Goal: Connect with others: Connect with others

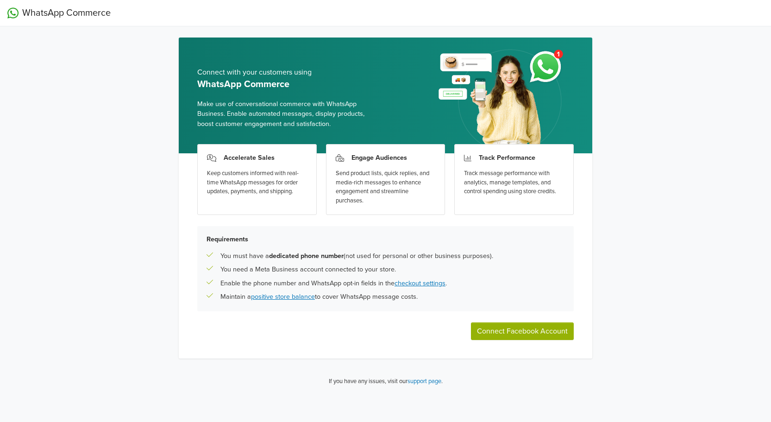
click at [527, 330] on button "Connect Facebook Account" at bounding box center [522, 331] width 103 height 18
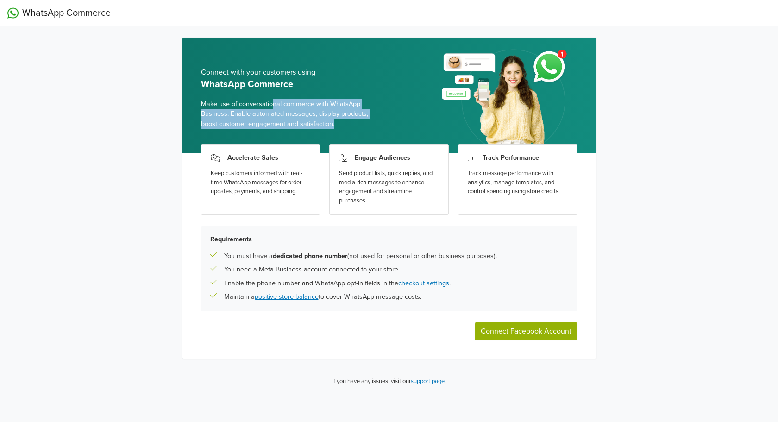
drag, startPoint x: 277, startPoint y: 103, endPoint x: 346, endPoint y: 127, distance: 72.8
click at [348, 124] on span "Make use of conversational commerce with WhatsApp Business. Enable automated me…" at bounding box center [291, 114] width 181 height 30
click at [345, 128] on span "Make use of conversational commerce with WhatsApp Business. Enable automated me…" at bounding box center [291, 114] width 181 height 30
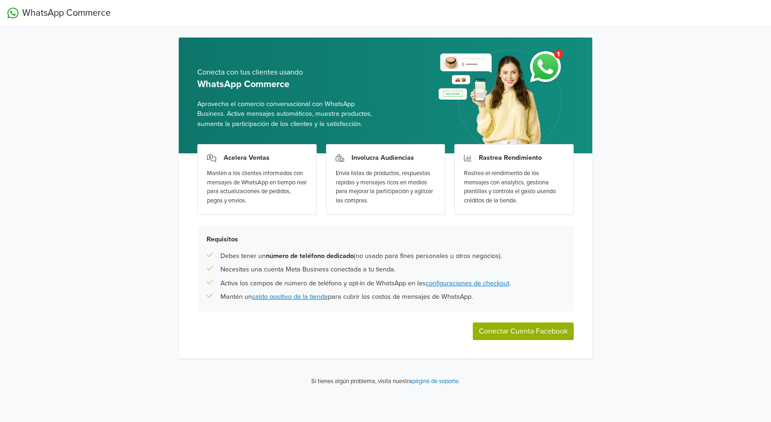
click at [530, 335] on button "Conectar Cuenta Facebook" at bounding box center [523, 331] width 101 height 18
